Goal: Transaction & Acquisition: Book appointment/travel/reservation

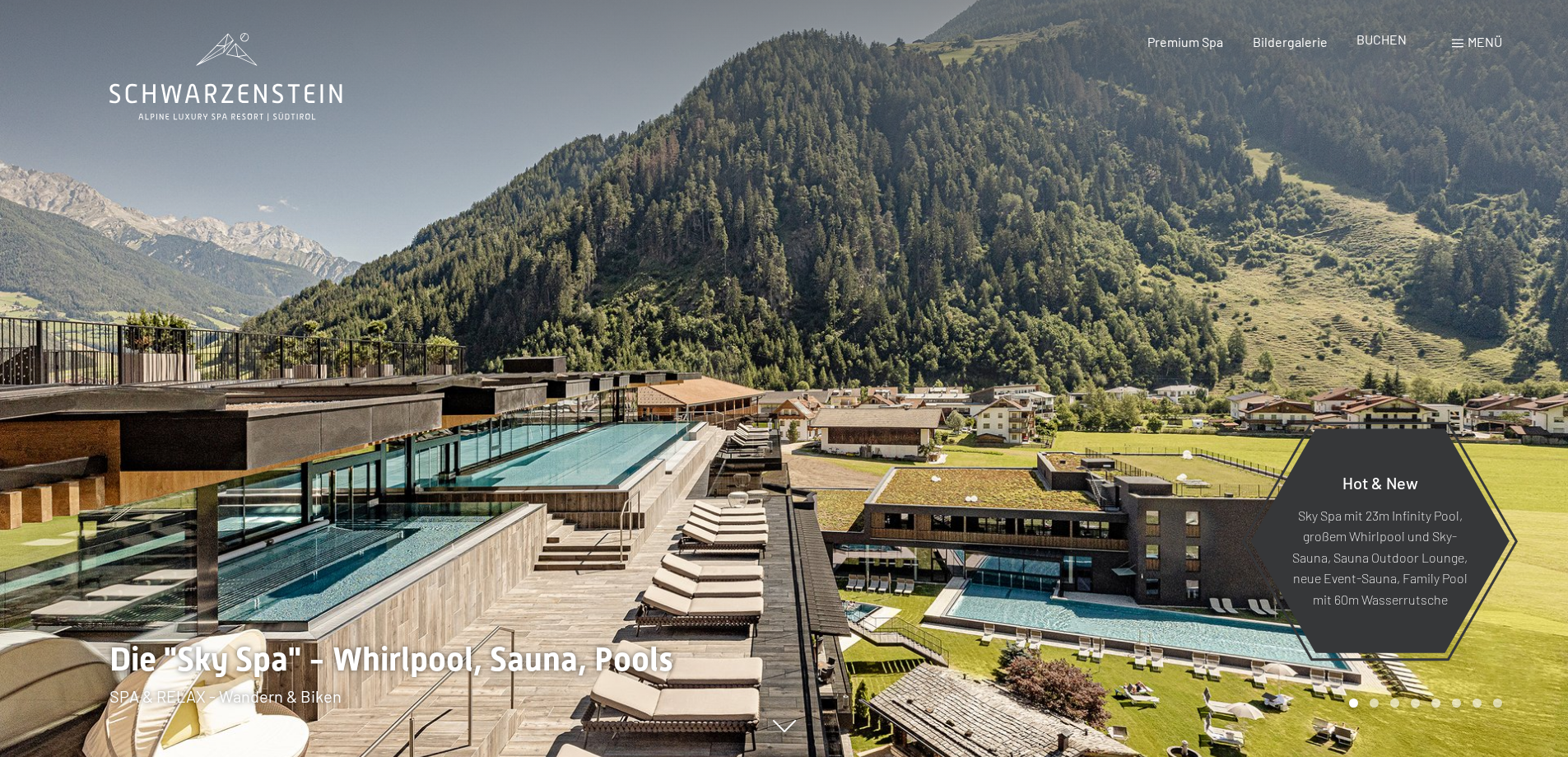
drag, startPoint x: 0, startPoint y: 0, endPoint x: 1383, endPoint y: 41, distance: 1383.6
click at [1381, 41] on span "BUCHEN" at bounding box center [1381, 39] width 50 height 16
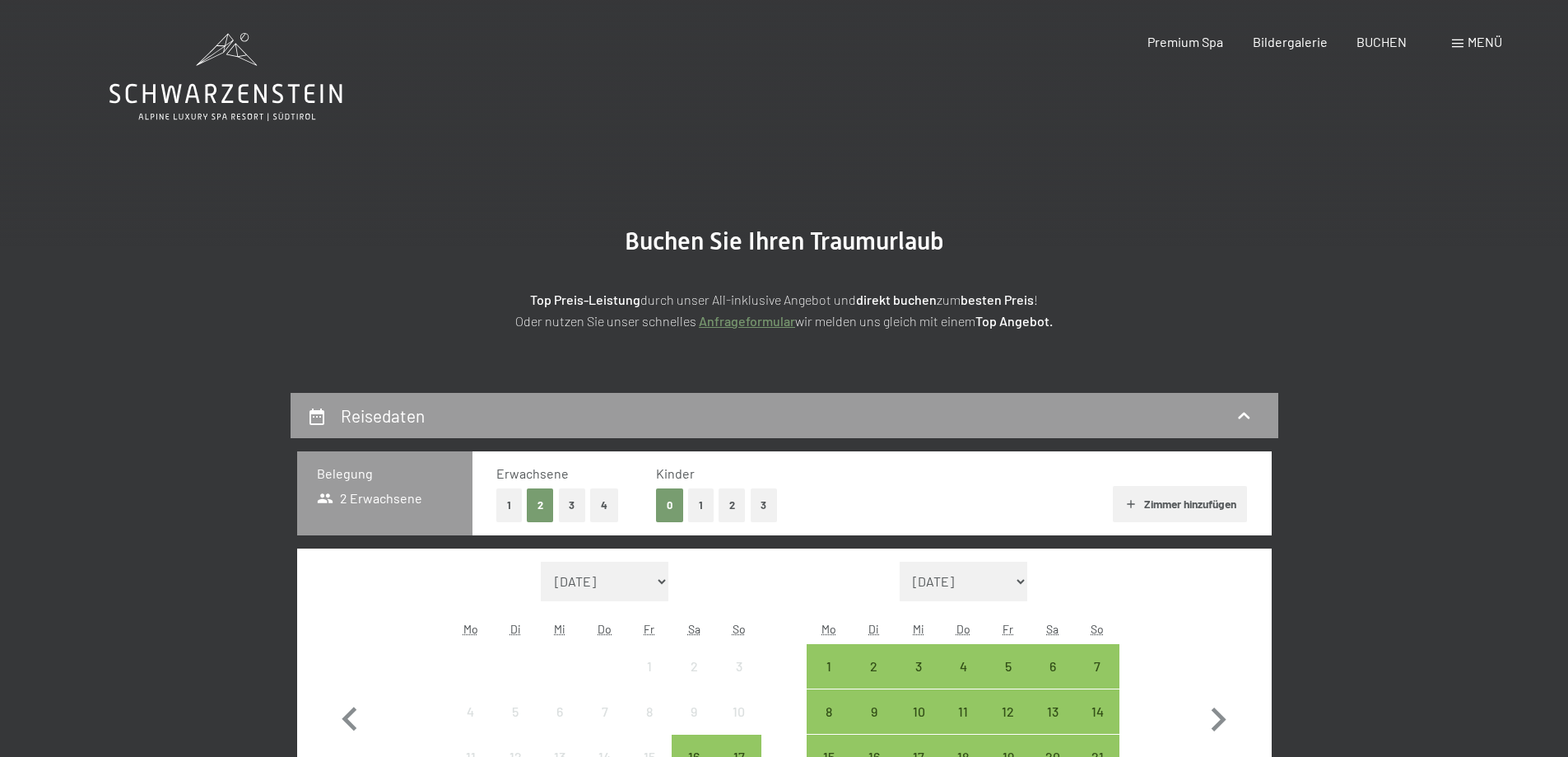
click at [1478, 40] on span "Menü" at bounding box center [1485, 41] width 34 height 16
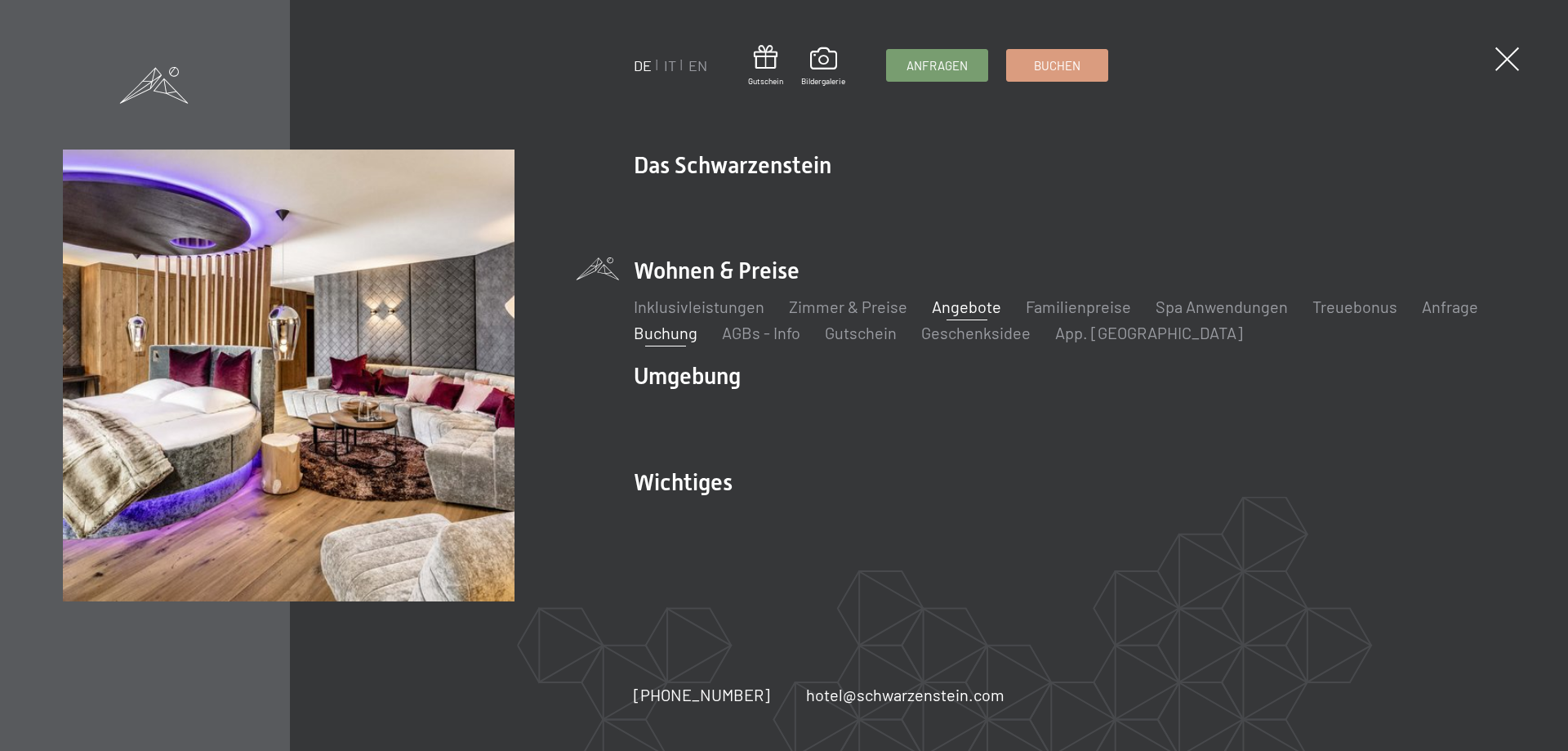
click at [955, 303] on link "Angebote" at bounding box center [966, 305] width 69 height 19
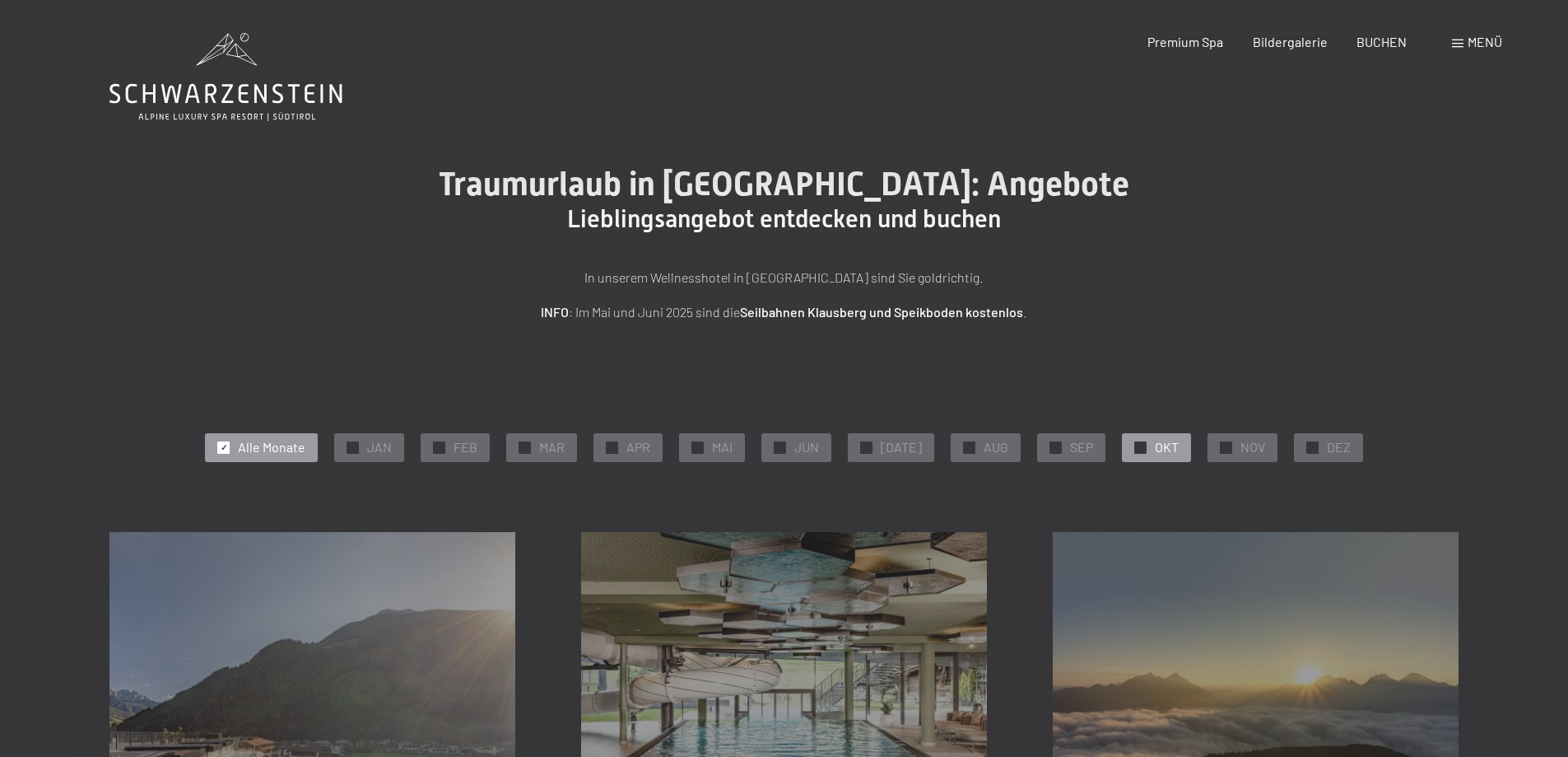
click at [1138, 444] on span "✓" at bounding box center [1141, 447] width 7 height 12
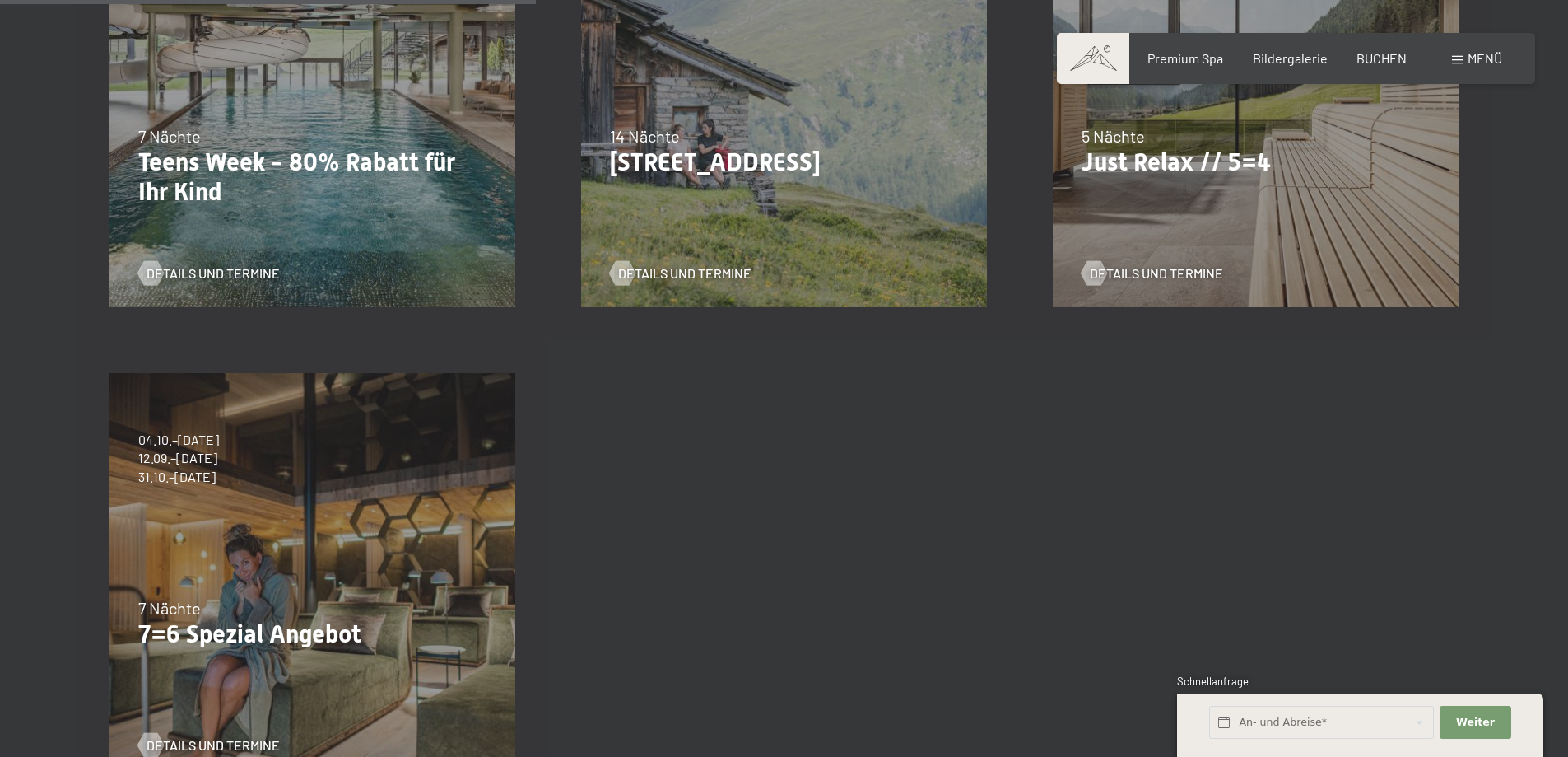
scroll to position [651, 0]
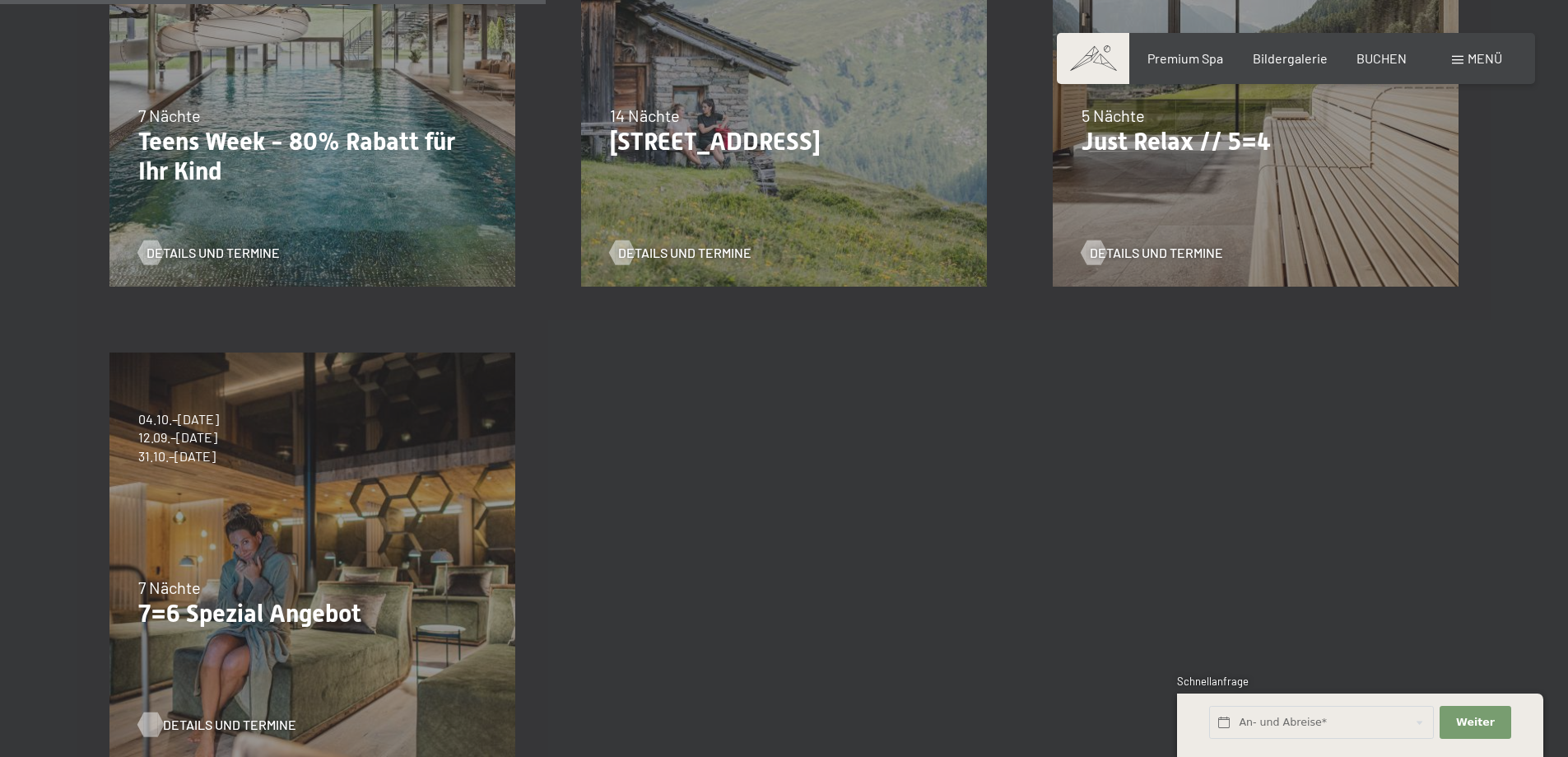
click at [233, 716] on span "Details und Termine" at bounding box center [230, 725] width 134 height 19
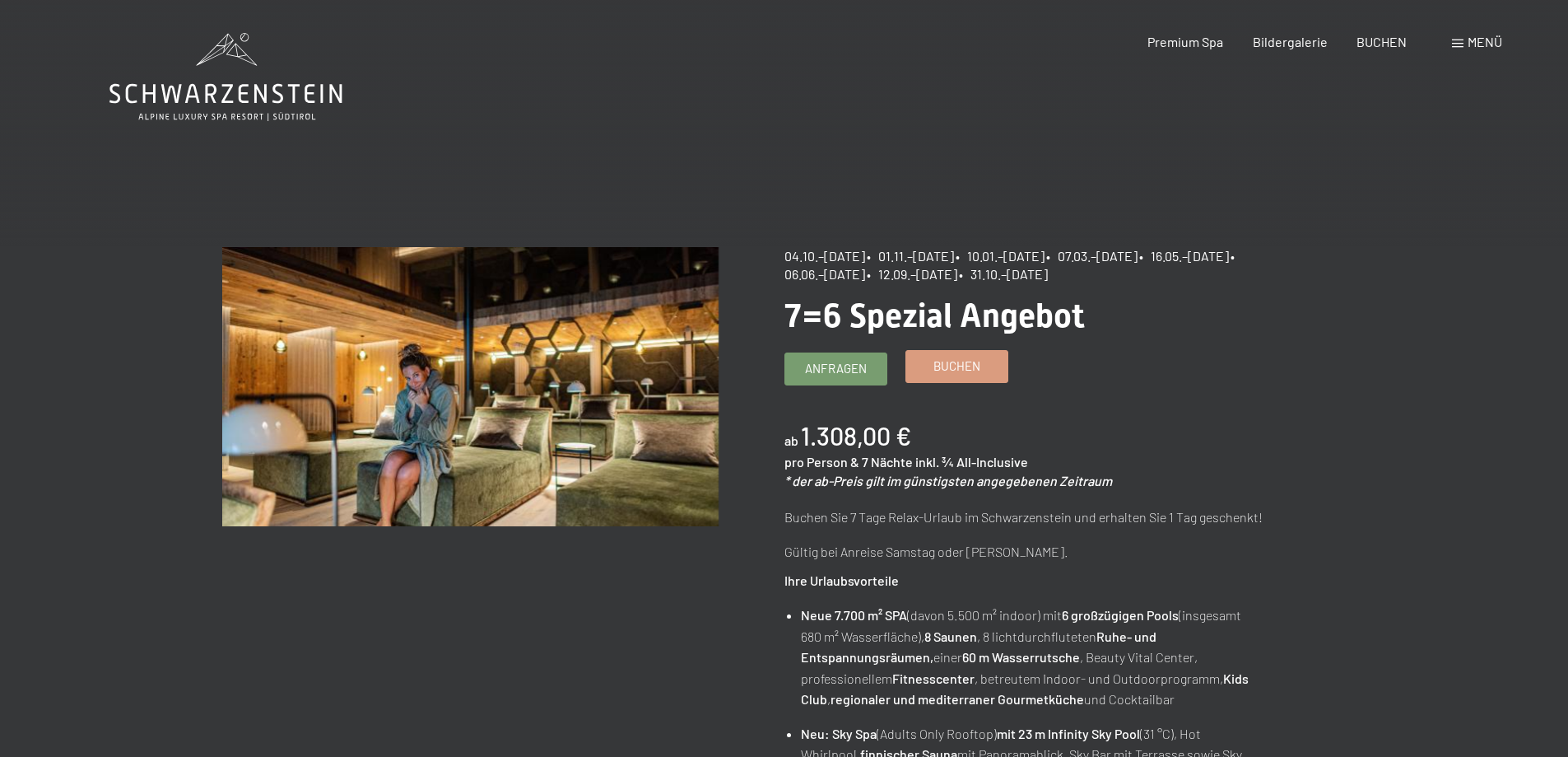
click at [959, 361] on span "Buchen" at bounding box center [957, 366] width 47 height 18
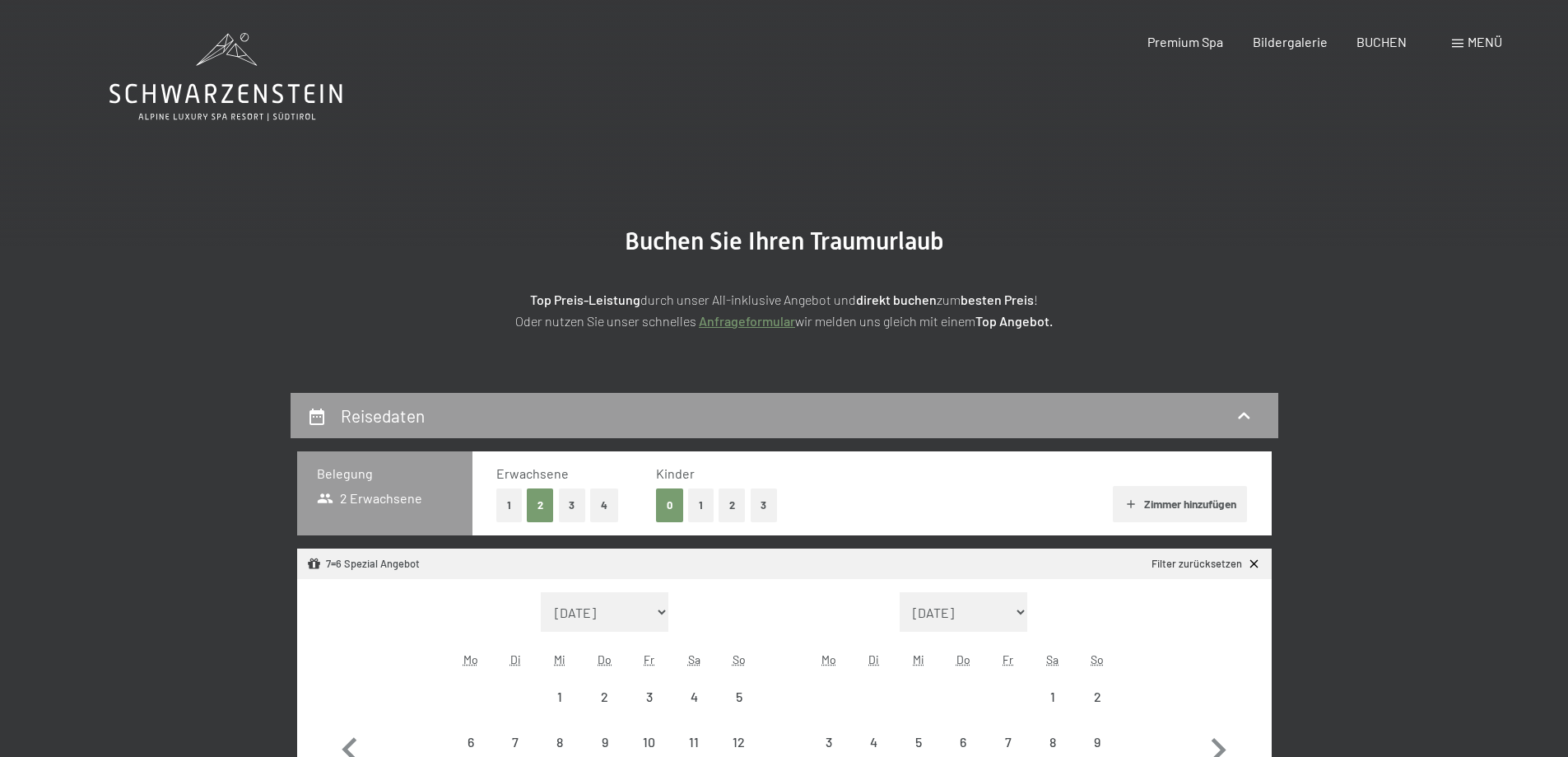
select select "[DATE]"
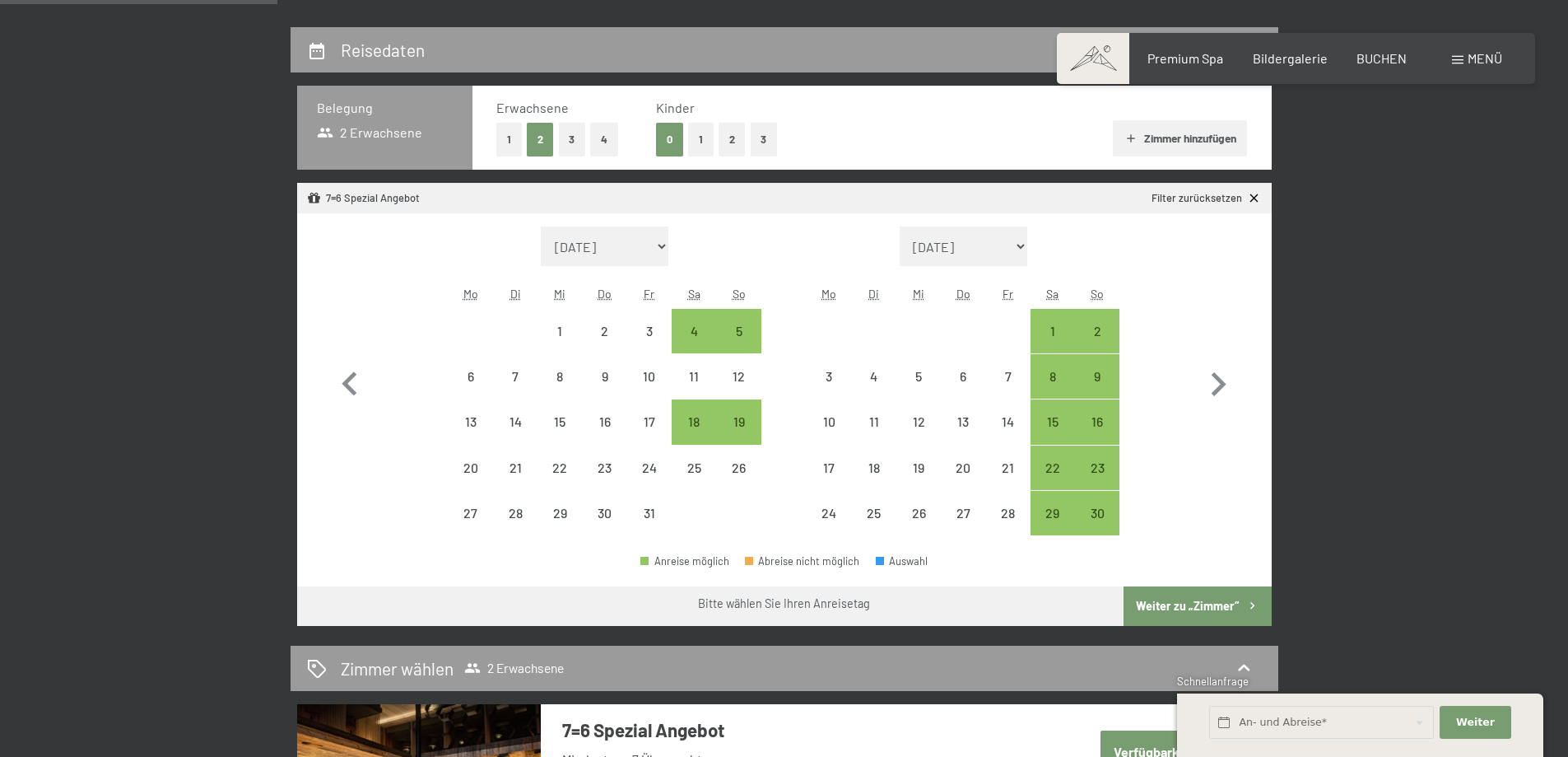
scroll to position [338, 0]
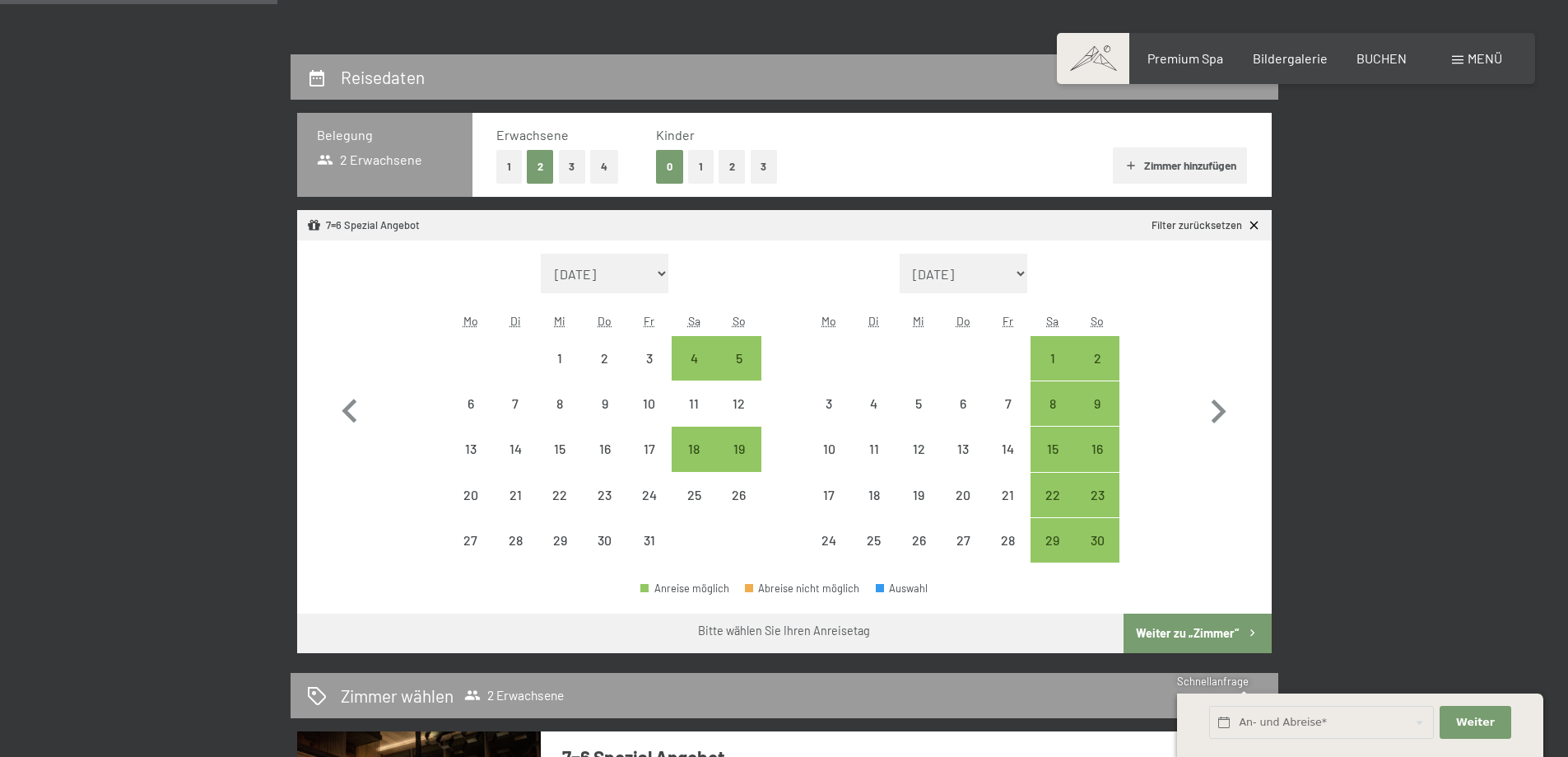
click at [569, 166] on button "3" at bounding box center [573, 167] width 27 height 34
select select "[DATE]"
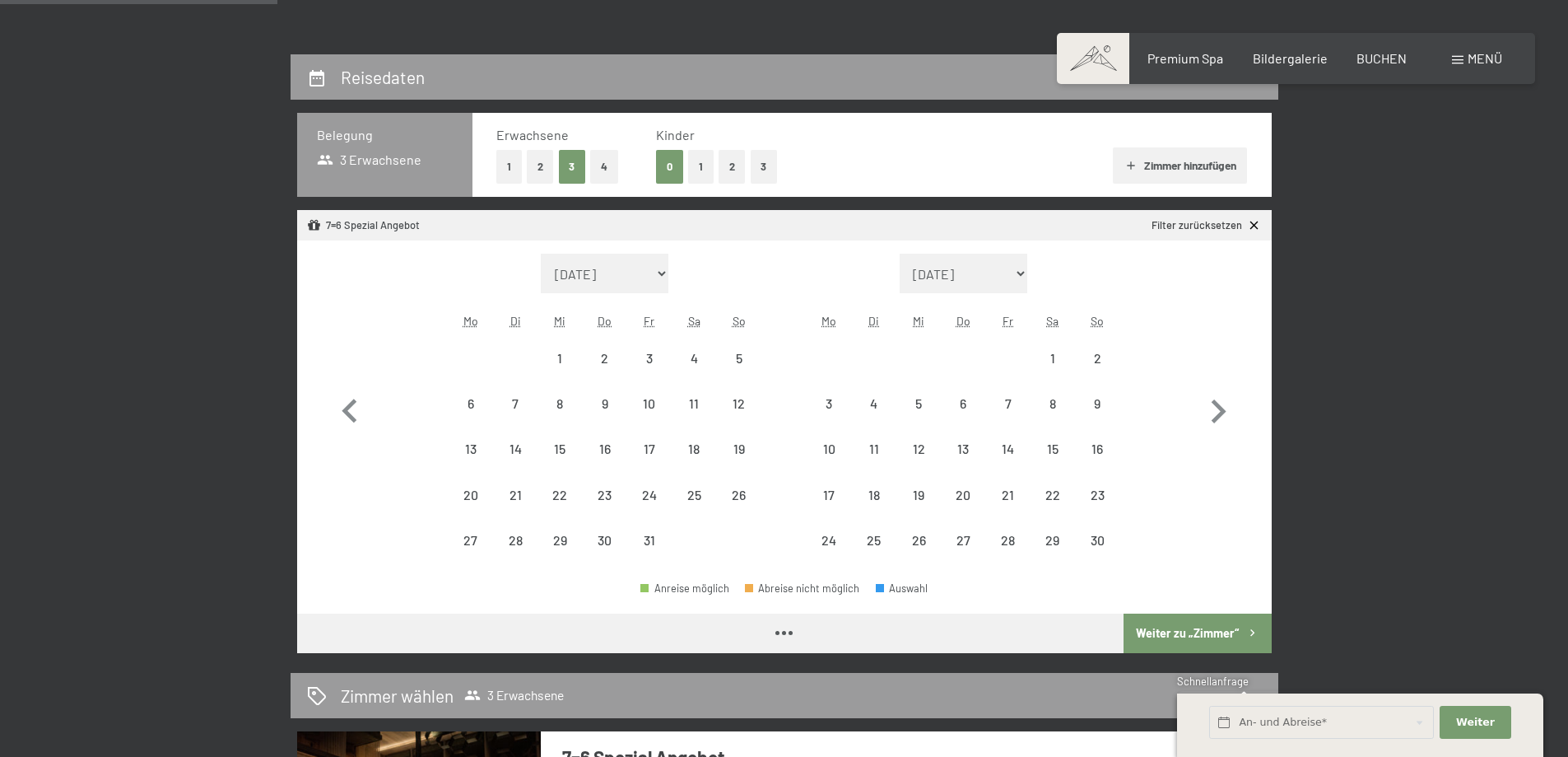
select select "[DATE]"
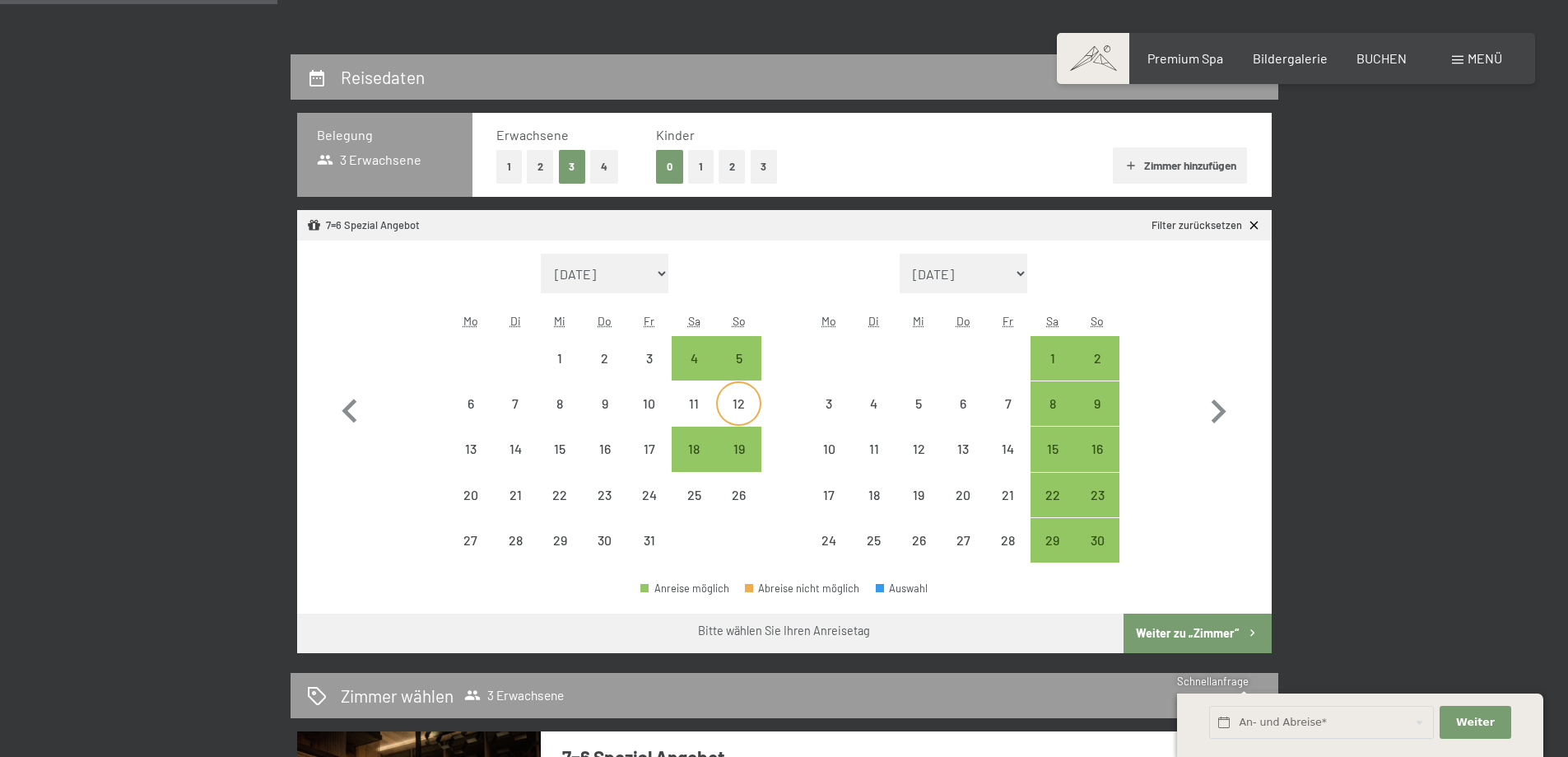
click at [736, 398] on div "12" at bounding box center [738, 417] width 41 height 41
select select "[DATE]"
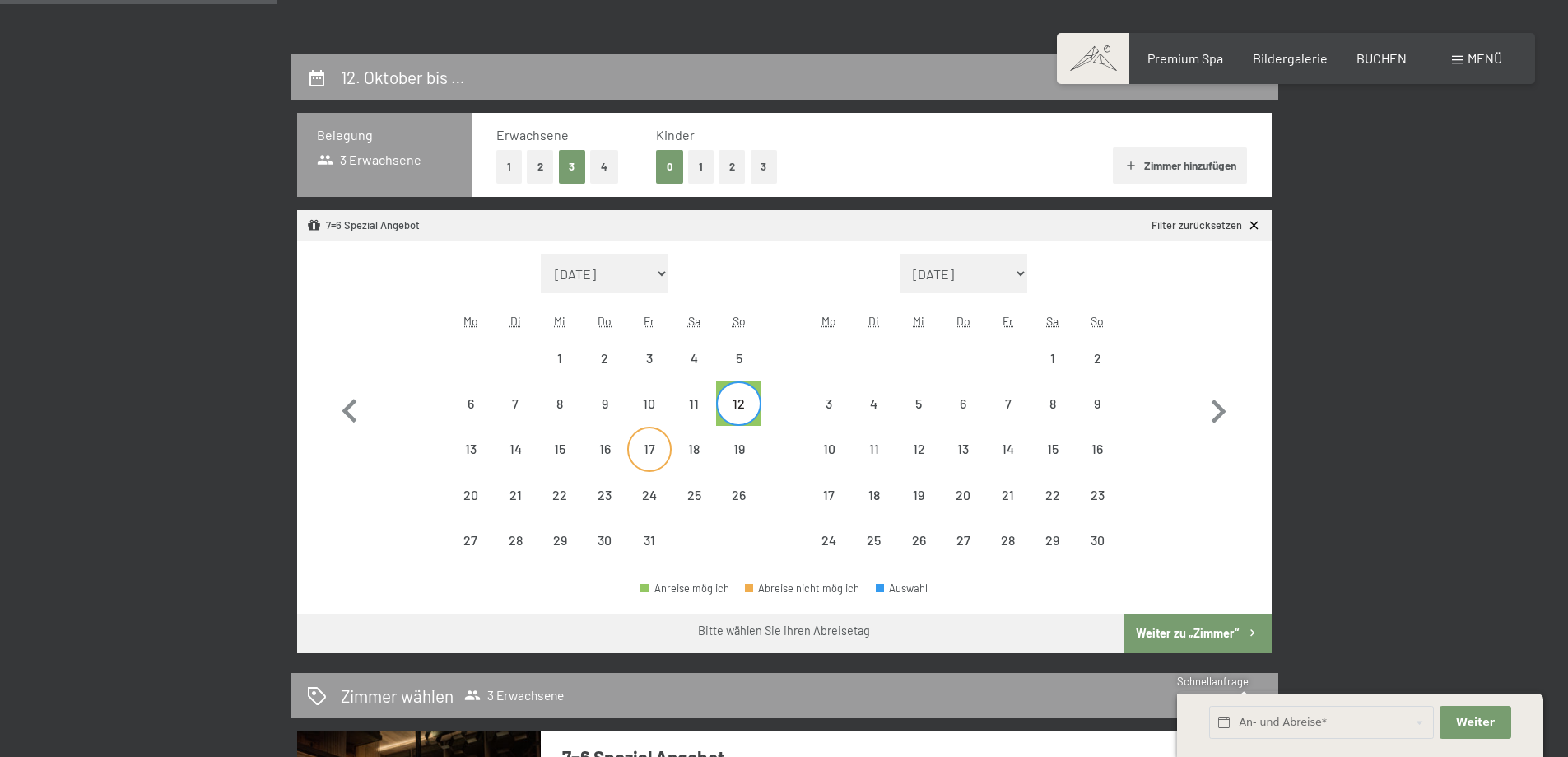
click at [643, 447] on div "17" at bounding box center [649, 463] width 41 height 41
select select "[DATE]"
